Goal: Task Accomplishment & Management: Manage account settings

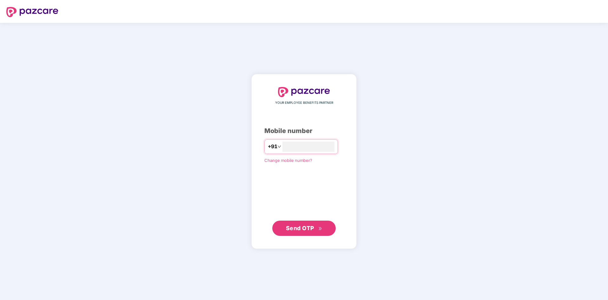
type input "**********"
click at [316, 224] on span "Send OTP" at bounding box center [304, 227] width 36 height 9
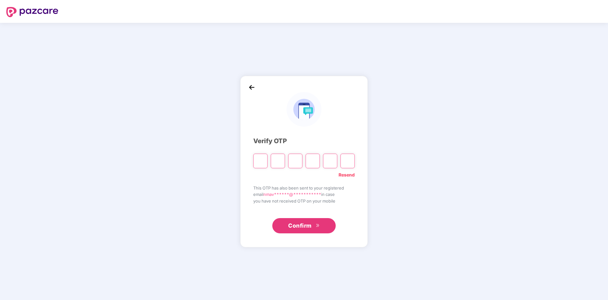
type input "*"
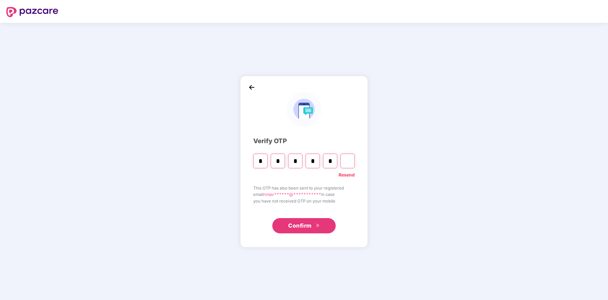
type input "*"
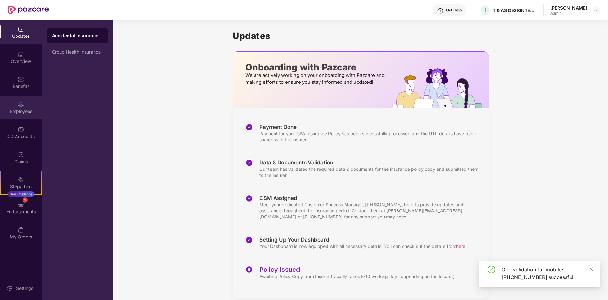
click at [28, 116] on div "Employees" at bounding box center [21, 107] width 42 height 24
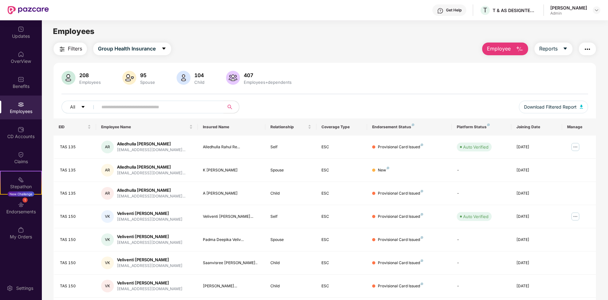
click at [514, 52] on button "Employee" at bounding box center [505, 49] width 46 height 13
click at [145, 110] on input "text" at bounding box center [159, 107] width 114 height 10
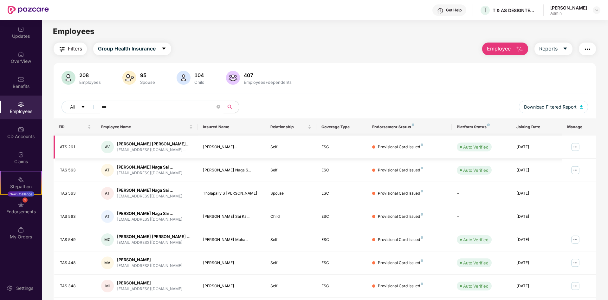
type input "***"
click at [578, 145] on img at bounding box center [576, 147] width 10 height 10
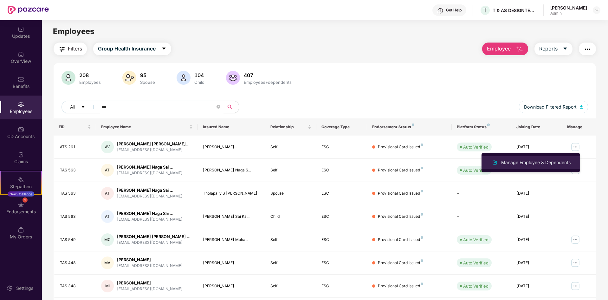
click at [522, 164] on div "Manage Employee & Dependents" at bounding box center [536, 162] width 72 height 7
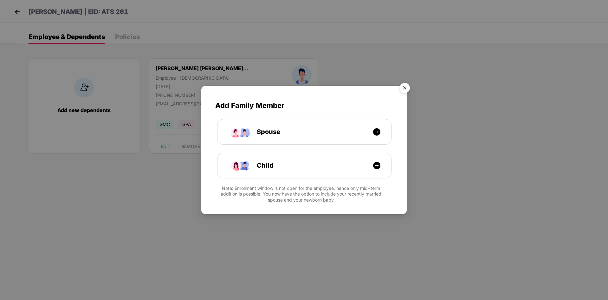
click at [401, 85] on img "Close" at bounding box center [405, 89] width 18 height 18
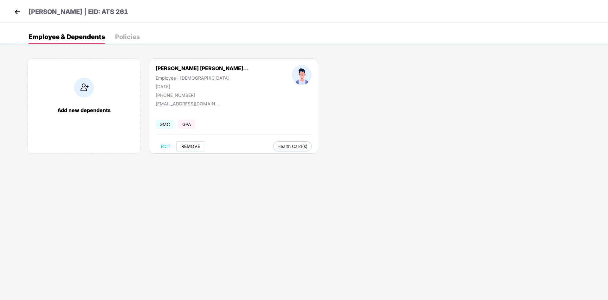
click at [189, 145] on span "REMOVE" at bounding box center [190, 146] width 19 height 5
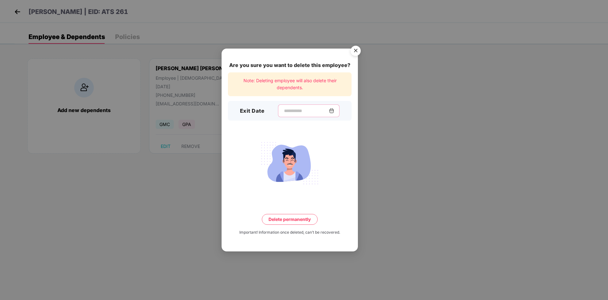
click at [315, 112] on input at bounding box center [307, 111] width 46 height 7
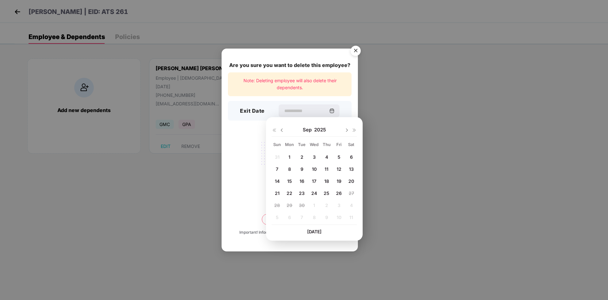
click at [338, 192] on span "26" at bounding box center [339, 192] width 6 height 5
type input "**********"
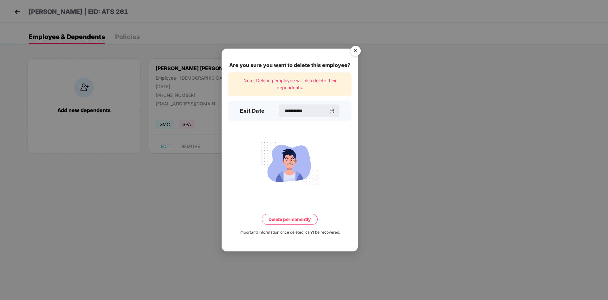
click at [296, 220] on button "Delete permanently" at bounding box center [290, 219] width 56 height 11
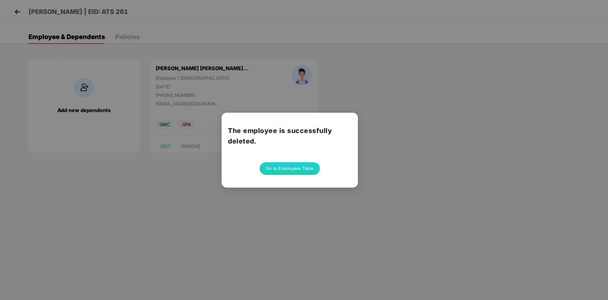
click at [274, 173] on button "Go to Employees Table" at bounding box center [290, 168] width 60 height 13
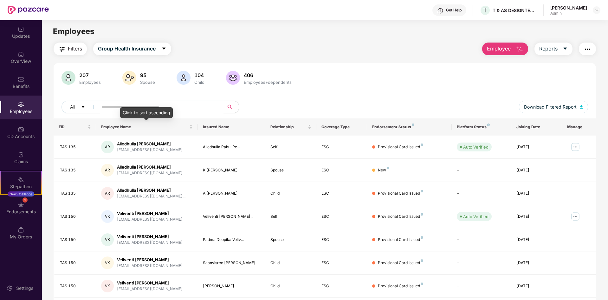
click at [158, 105] on input "text" at bounding box center [159, 107] width 114 height 10
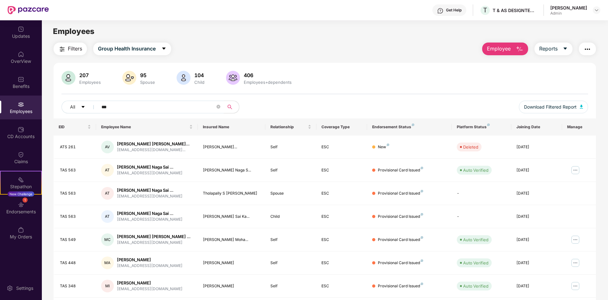
type input "***"
click at [346, 56] on div "Filters Group Health Insurance Employee Reports 207 Employees 95 Spouse 104 Chi…" at bounding box center [325, 182] width 543 height 278
click at [219, 108] on icon "close-circle" at bounding box center [219, 107] width 4 height 4
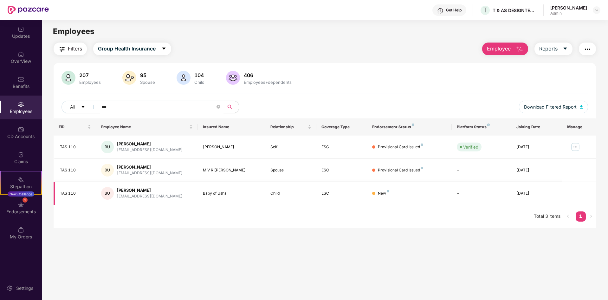
type input "***"
click at [385, 194] on div "New" at bounding box center [383, 193] width 11 height 6
click at [410, 96] on div "207 Employees 95 Spouse 104 Child 406 Employees+dependents All *** Download Fil…" at bounding box center [325, 95] width 543 height 48
click at [23, 210] on div "Endorsements" at bounding box center [21, 211] width 42 height 6
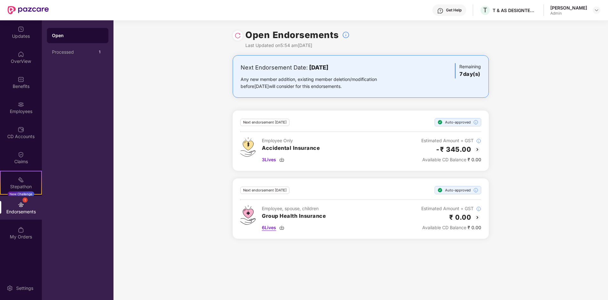
click at [270, 229] on span "6 Lives" at bounding box center [269, 227] width 14 height 7
click at [270, 161] on span "3 Lives" at bounding box center [269, 159] width 14 height 7
click at [24, 231] on div "My Orders" at bounding box center [21, 233] width 42 height 24
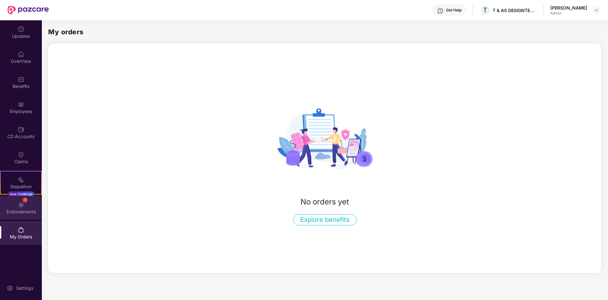
click at [30, 213] on div "Endorsements" at bounding box center [21, 211] width 42 height 6
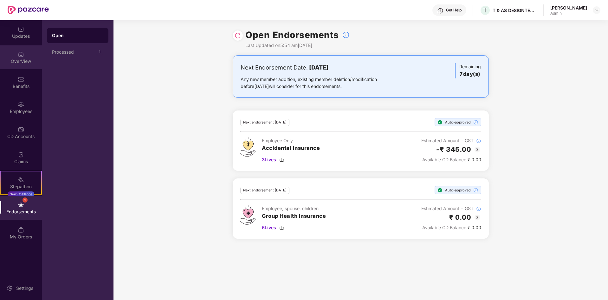
click at [28, 64] on div "OverView" at bounding box center [21, 57] width 42 height 24
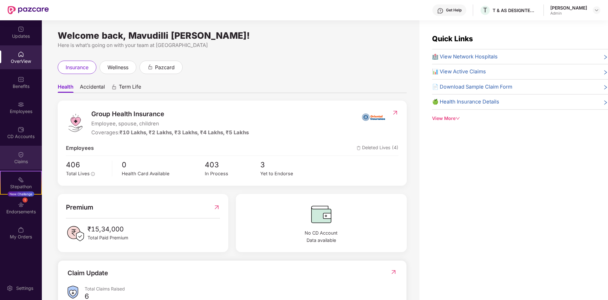
click at [29, 165] on div "Claims" at bounding box center [21, 158] width 42 height 24
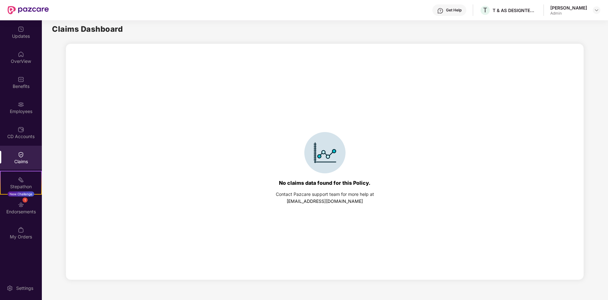
click at [23, 155] on img at bounding box center [21, 154] width 6 height 6
click at [24, 230] on div "My Orders" at bounding box center [21, 233] width 42 height 24
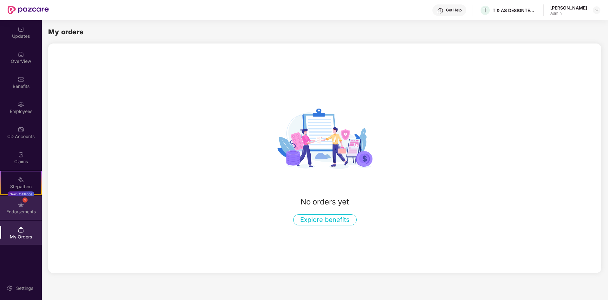
click at [23, 217] on div "1 Endorsements" at bounding box center [21, 208] width 42 height 24
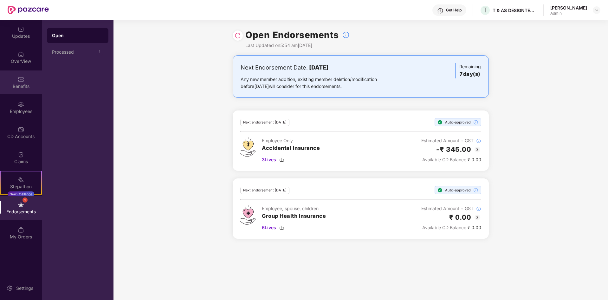
click at [29, 89] on div "Benefits" at bounding box center [21, 86] width 42 height 6
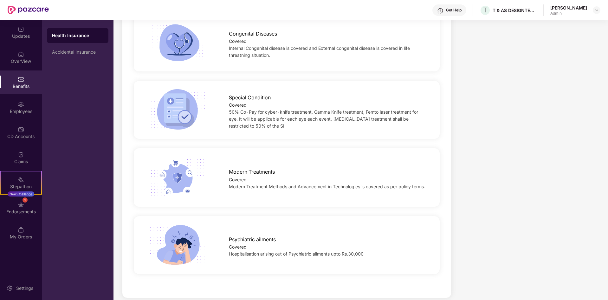
scroll to position [1123, 0]
click at [326, 251] on div "Psychiatric ailments Covered Hospitalisation arising out of Psychiatric ailment…" at bounding box center [287, 245] width 326 height 42
click at [234, 243] on div "Covered" at bounding box center [327, 246] width 197 height 7
click at [26, 118] on div "Employees" at bounding box center [21, 107] width 42 height 24
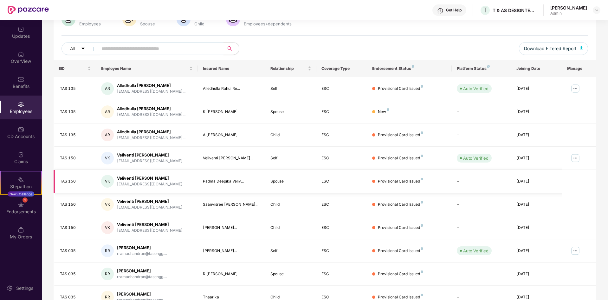
scroll to position [90, 0]
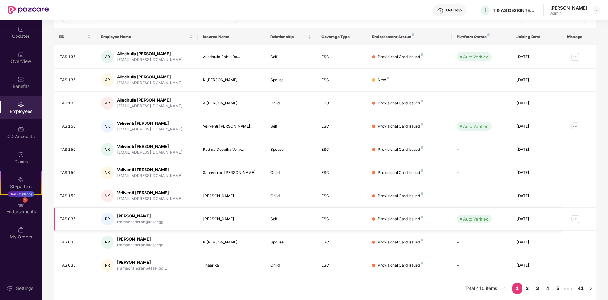
click at [576, 220] on img at bounding box center [576, 219] width 10 height 10
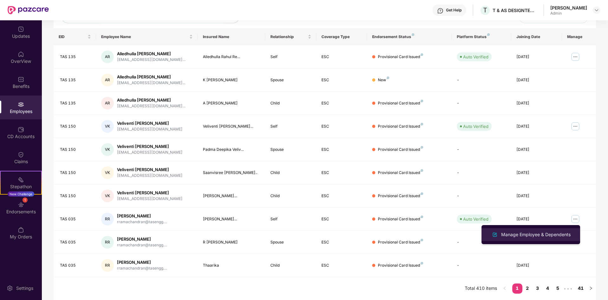
click at [531, 236] on div "Manage Employee & Dependents" at bounding box center [536, 234] width 72 height 7
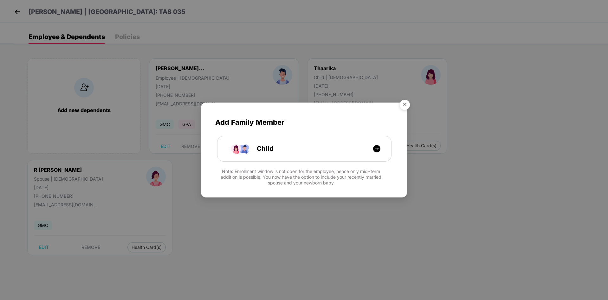
click at [405, 102] on img "Close" at bounding box center [405, 106] width 18 height 18
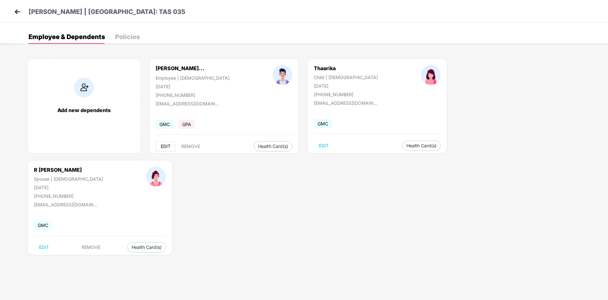
click at [167, 148] on span "EDIT" at bounding box center [166, 146] width 10 height 5
select select "****"
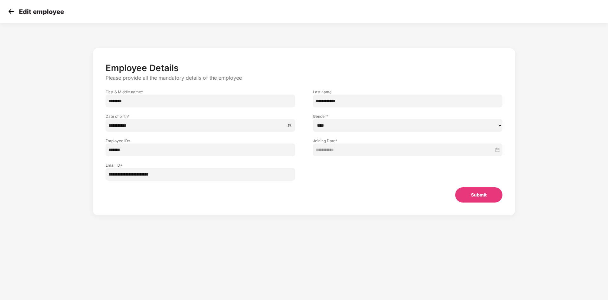
click at [13, 14] on img at bounding box center [11, 12] width 10 height 10
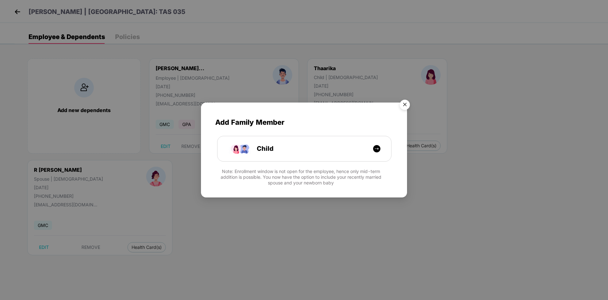
click at [405, 107] on img "Close" at bounding box center [405, 106] width 18 height 18
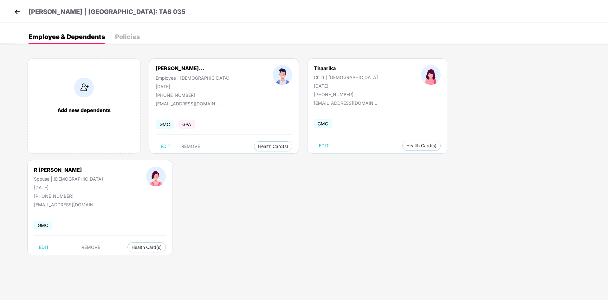
click at [14, 15] on img at bounding box center [18, 12] width 10 height 10
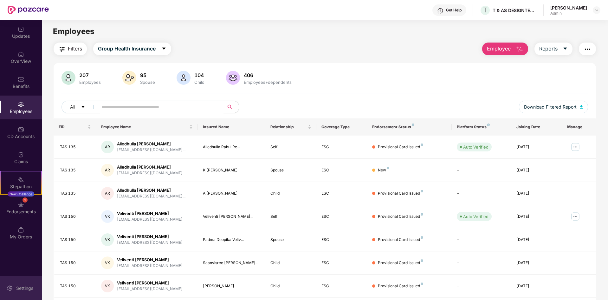
click at [23, 282] on div "Settings" at bounding box center [21, 288] width 42 height 24
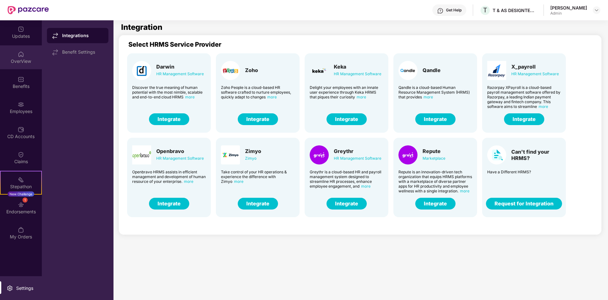
click at [26, 68] on div "OverView" at bounding box center [21, 57] width 42 height 24
